Goal: Information Seeking & Learning: Learn about a topic

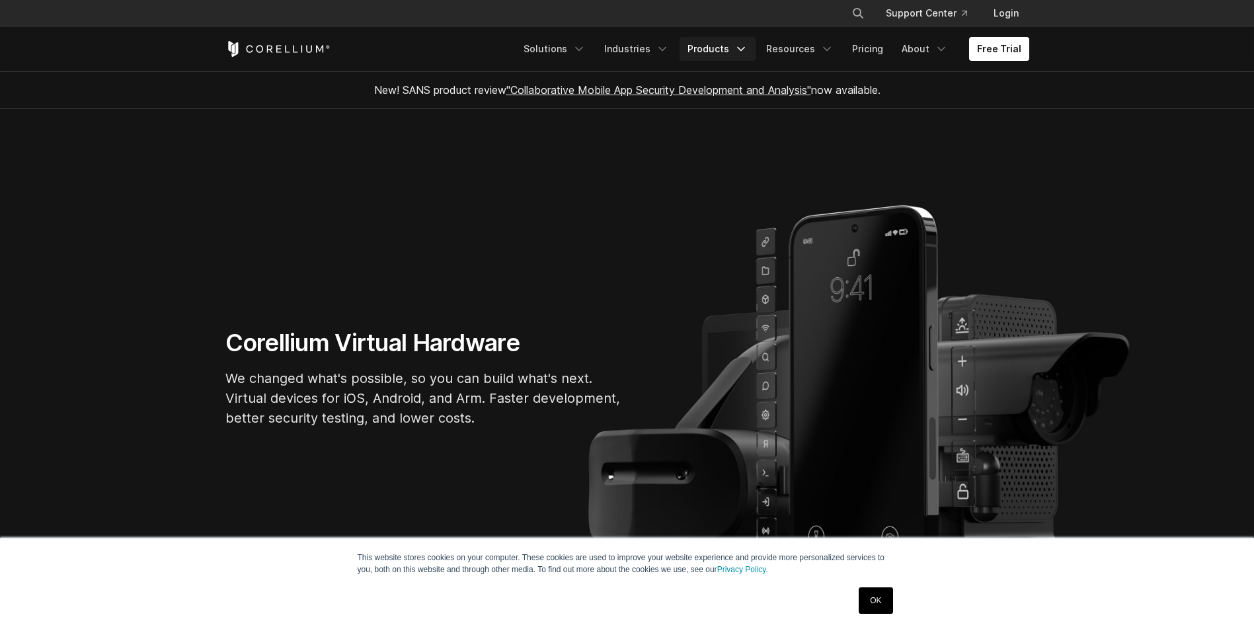
click at [726, 48] on link "Products" at bounding box center [718, 49] width 76 height 24
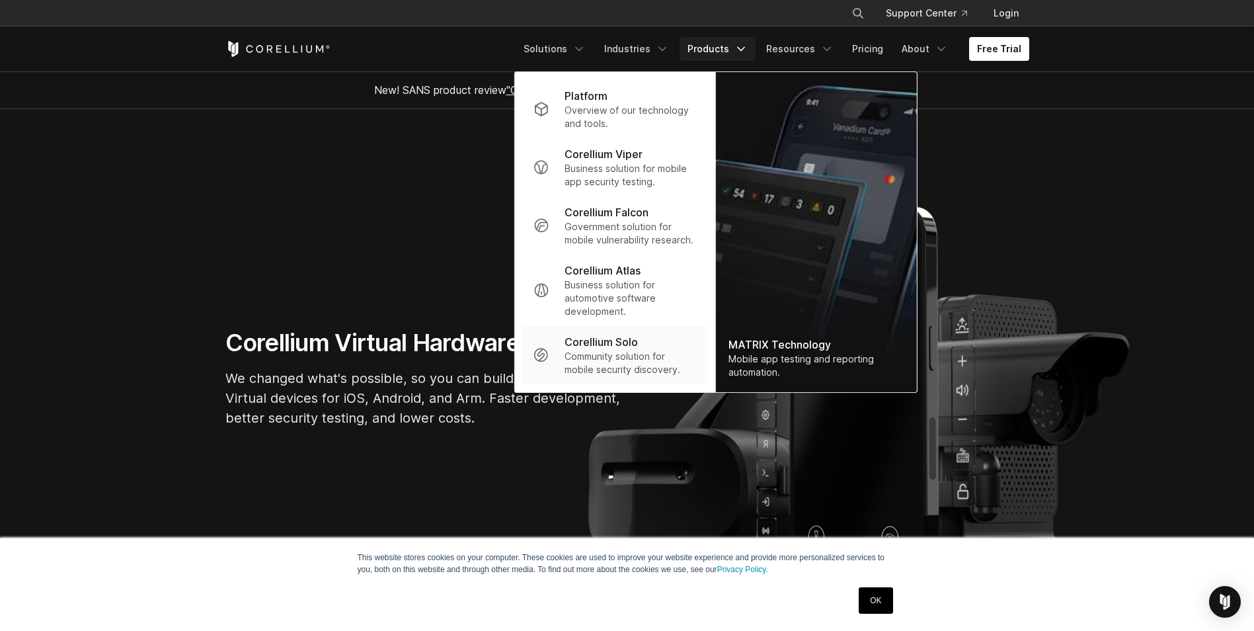
click at [619, 356] on p "Community solution for mobile security discovery." at bounding box center [631, 363] width 132 height 26
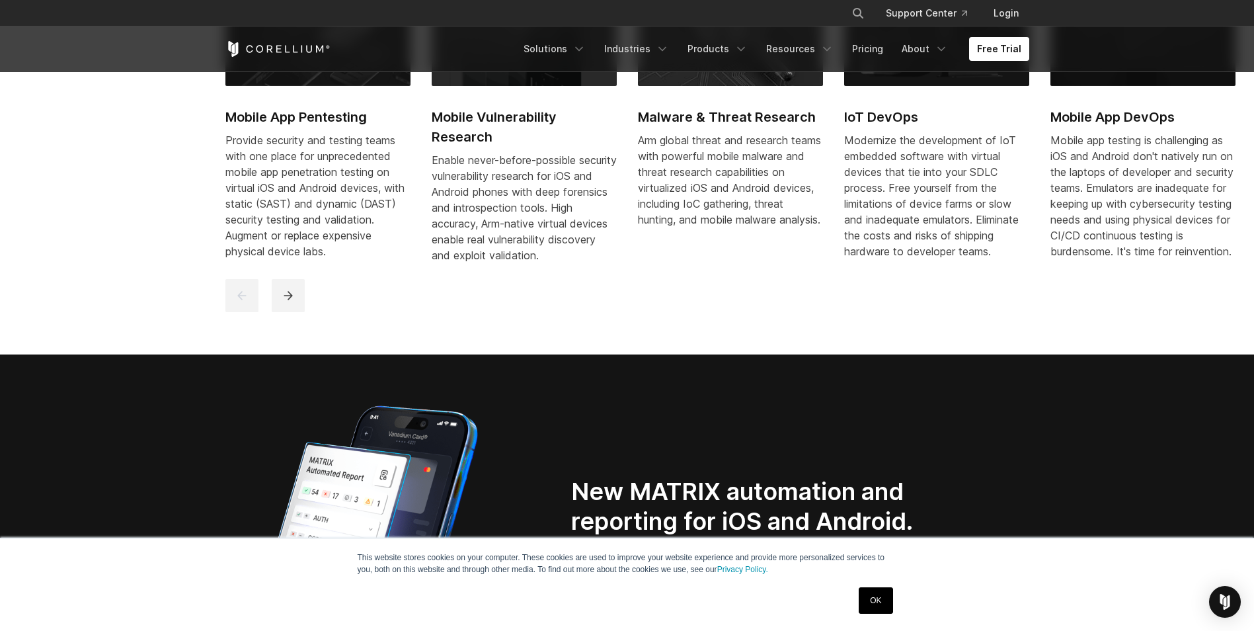
scroll to position [992, 0]
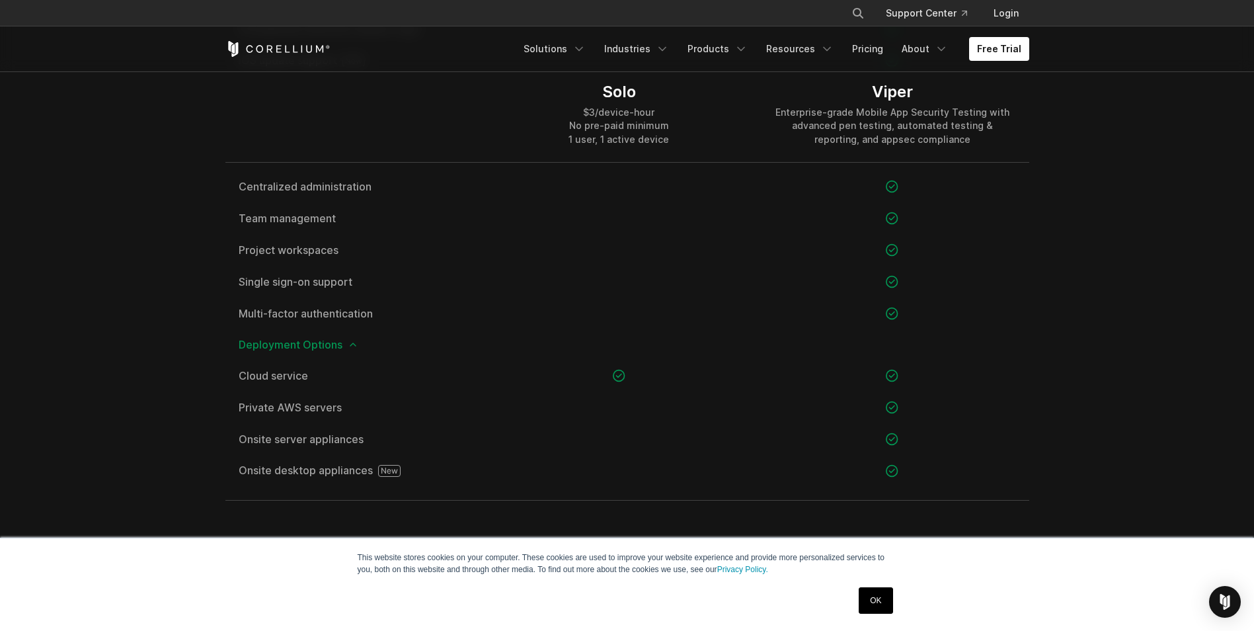
scroll to position [1724, 0]
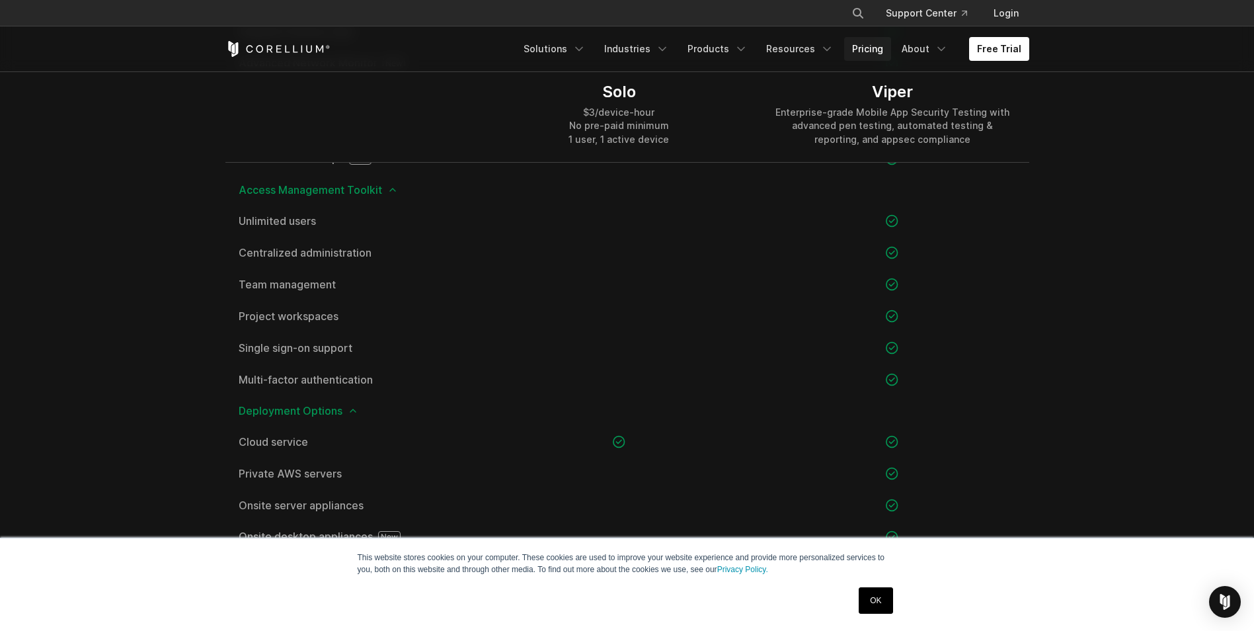
click at [877, 52] on link "Pricing" at bounding box center [867, 49] width 47 height 24
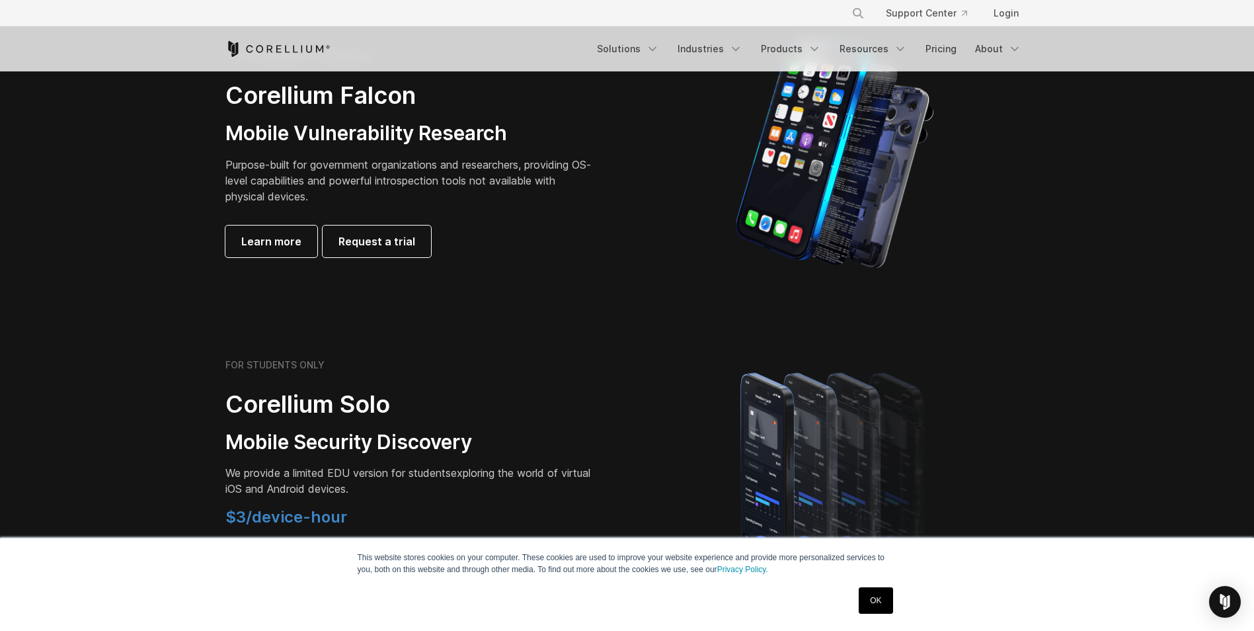
scroll to position [529, 0]
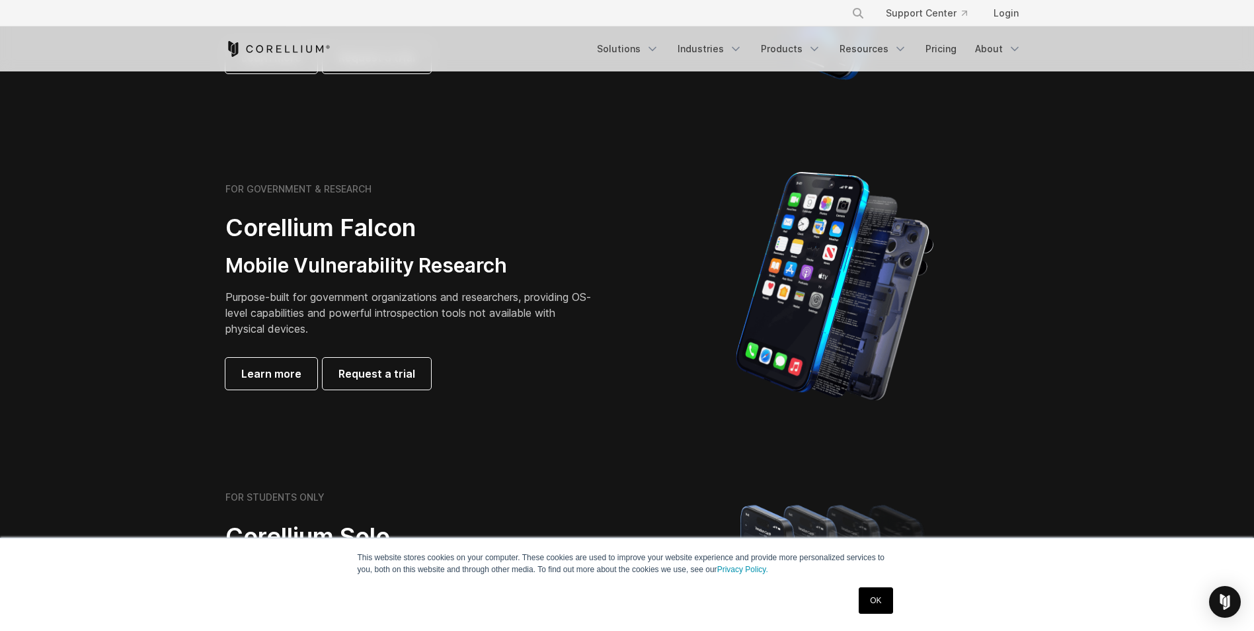
click at [309, 247] on div "FOR GOVERNMENT & RESEARCH Corellium Falcon Mobile Vulnerability Research Purpos…" at bounding box center [410, 286] width 370 height 206
click at [647, 55] on link "Solutions" at bounding box center [628, 49] width 78 height 24
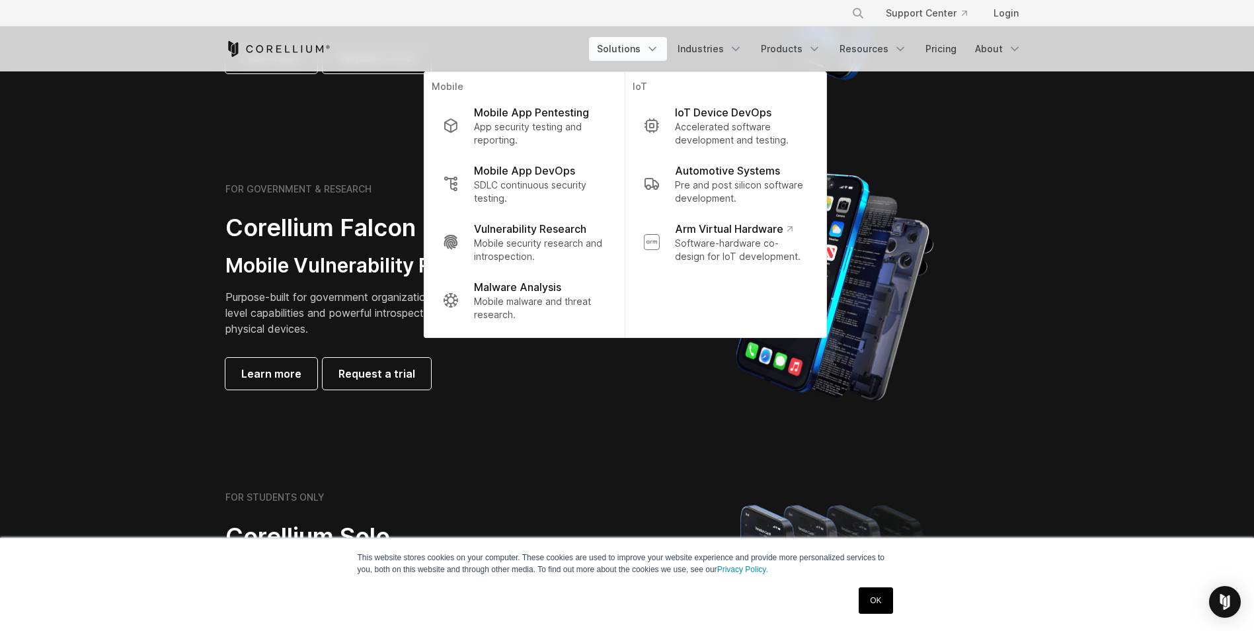
click at [522, 241] on p "Mobile security research and introspection." at bounding box center [540, 250] width 132 height 26
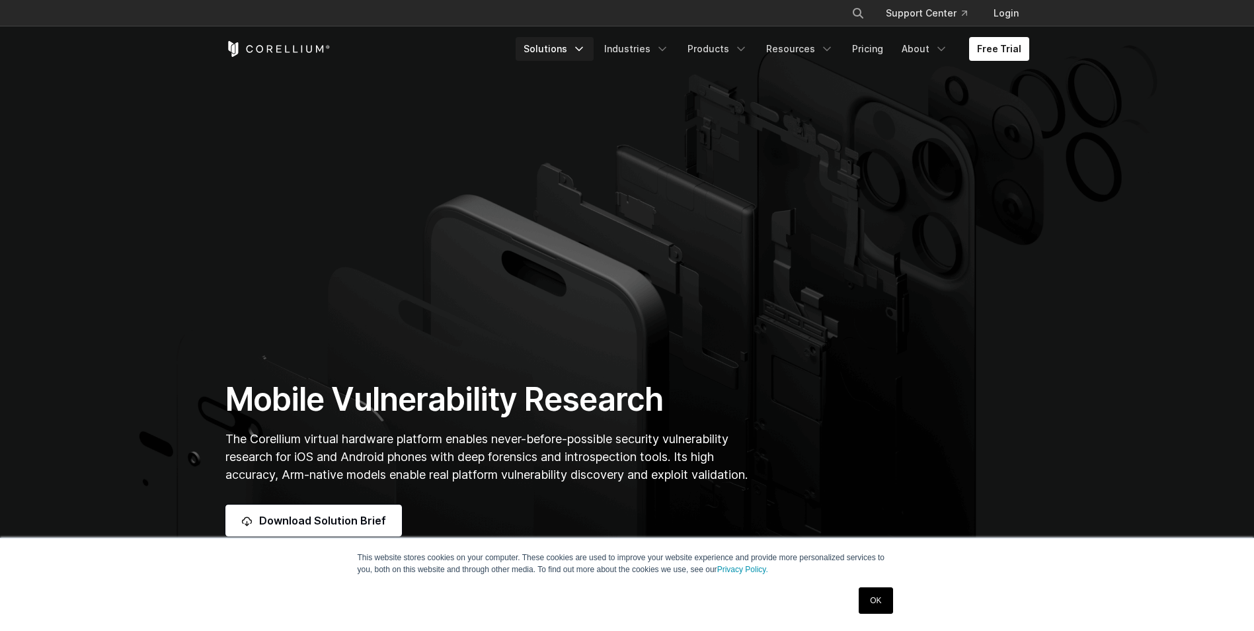
click at [584, 51] on icon "Navigation Menu" at bounding box center [579, 48] width 13 height 13
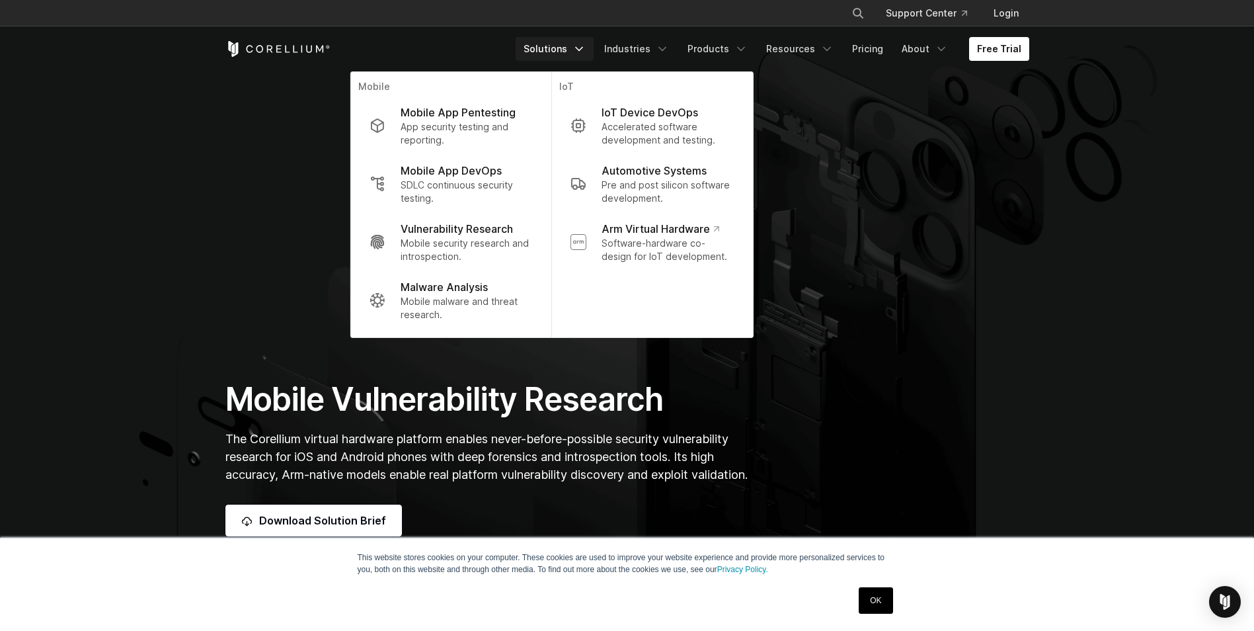
click at [1119, 231] on section "Mobile Vulnerability Research The Corellium virtual hardware platform enables n…" at bounding box center [627, 300] width 1254 height 599
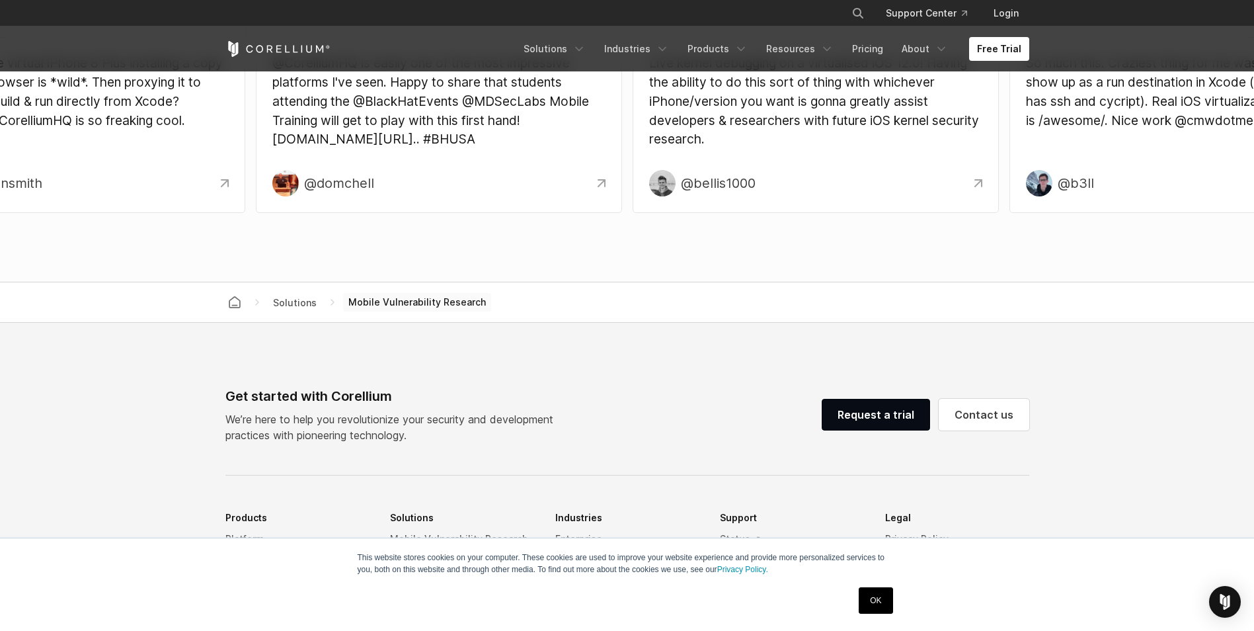
scroll to position [4437, 0]
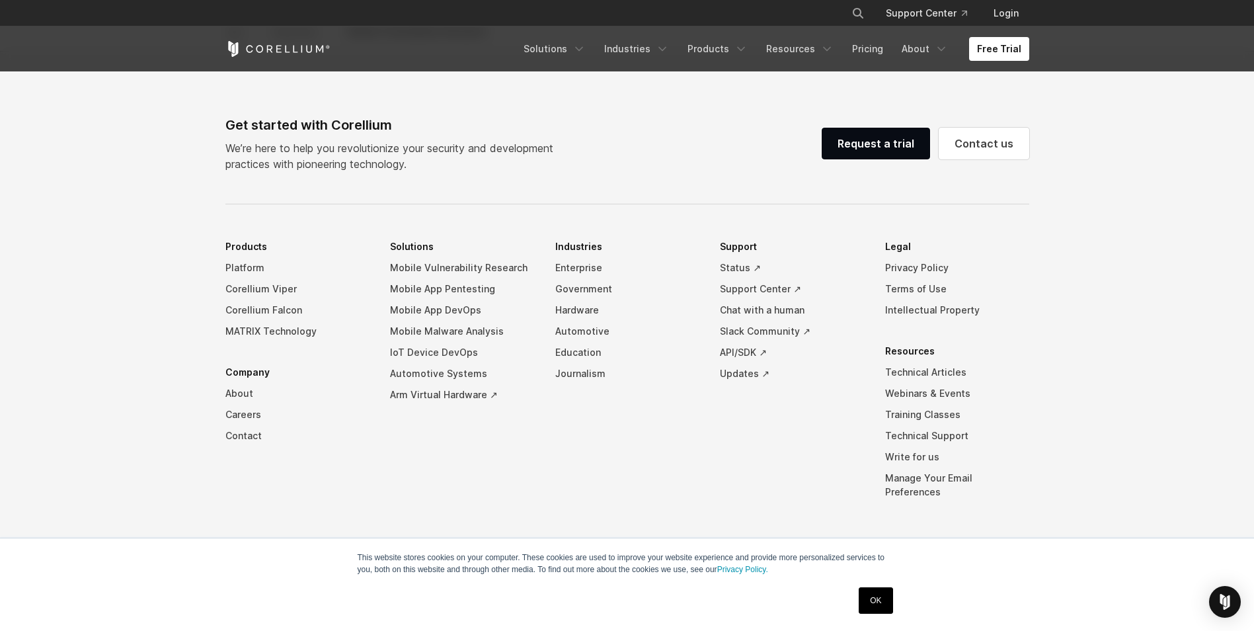
click at [126, 282] on footer "Get started with Corellium We’re here to help you revolutionize your security a…" at bounding box center [627, 348] width 1254 height 593
click at [69, 370] on footer "Get started with Corellium We’re here to help you revolutionize your security a…" at bounding box center [627, 348] width 1254 height 593
click at [78, 373] on footer "Get started with Corellium We’re here to help you revolutionize your security a…" at bounding box center [627, 348] width 1254 height 593
click at [88, 382] on footer "Get started with Corellium We’re here to help you revolutionize your security a…" at bounding box center [627, 348] width 1254 height 593
